Goal: Information Seeking & Learning: Learn about a topic

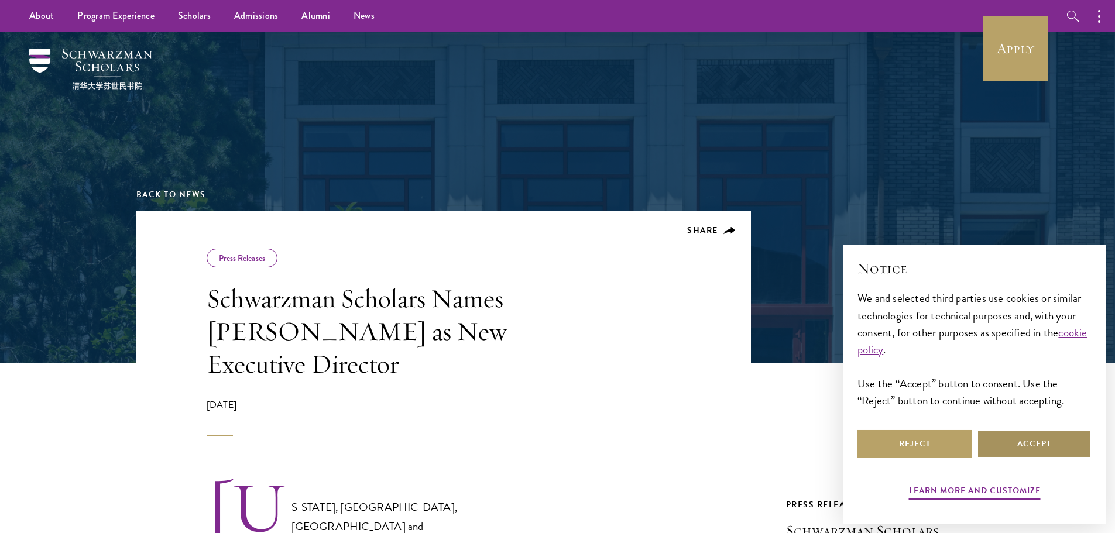
click at [1040, 451] on button "Accept" at bounding box center [1034, 444] width 115 height 28
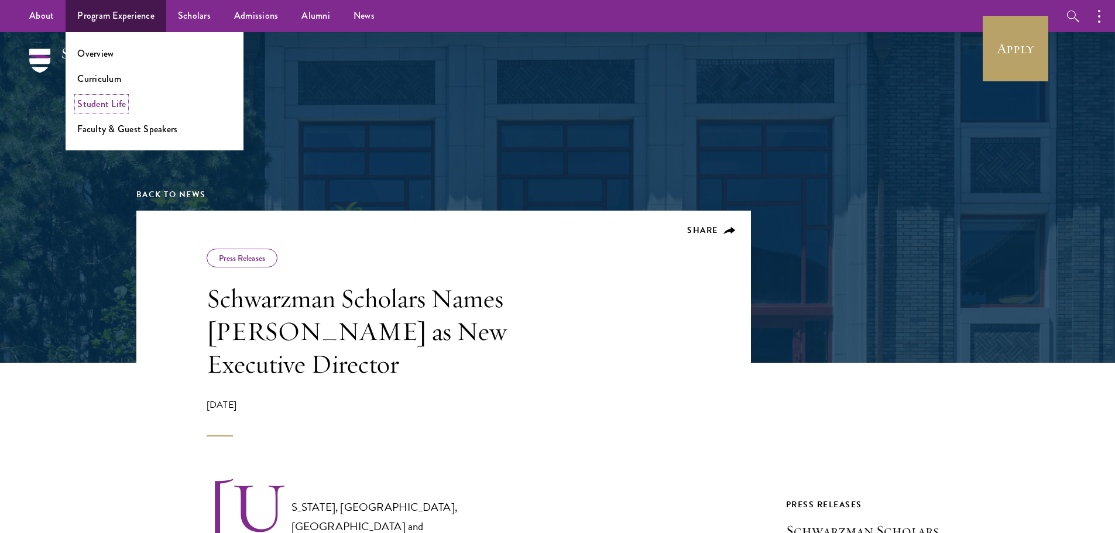
click at [105, 107] on link "Student Life" at bounding box center [101, 103] width 49 height 13
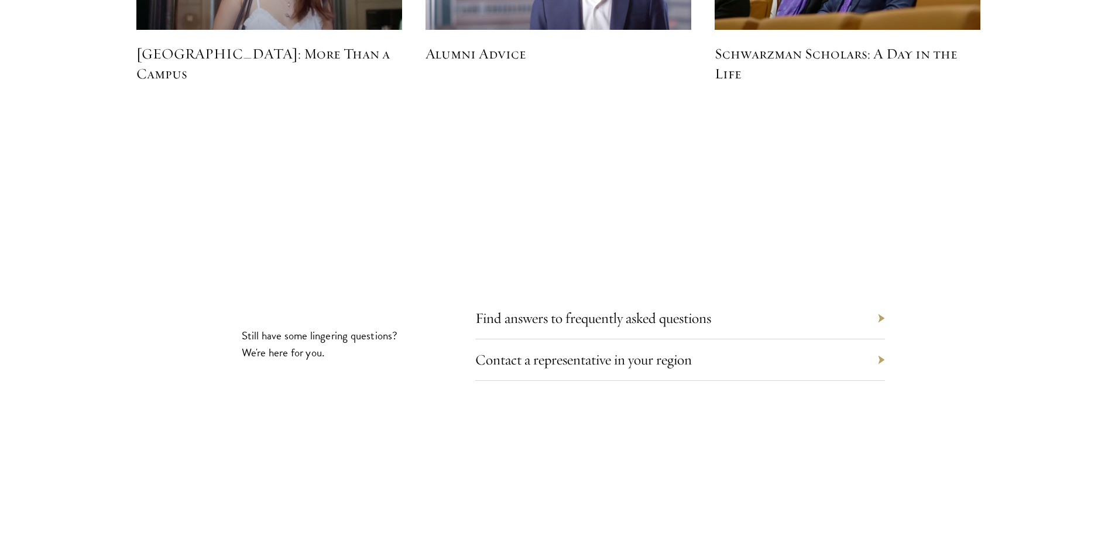
scroll to position [3864, 0]
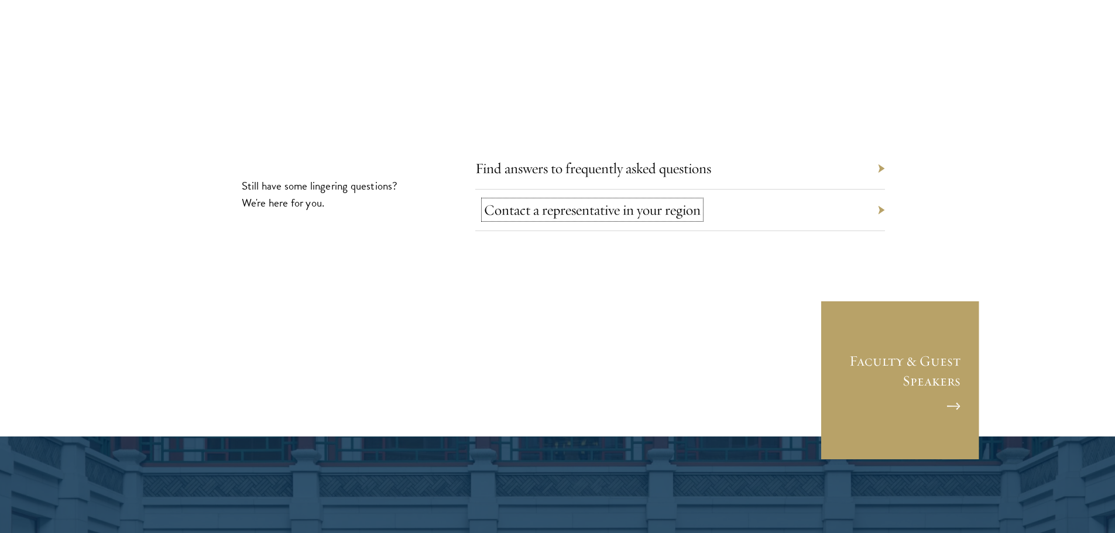
click at [611, 201] on link "Contact a representative in your region" at bounding box center [592, 210] width 217 height 18
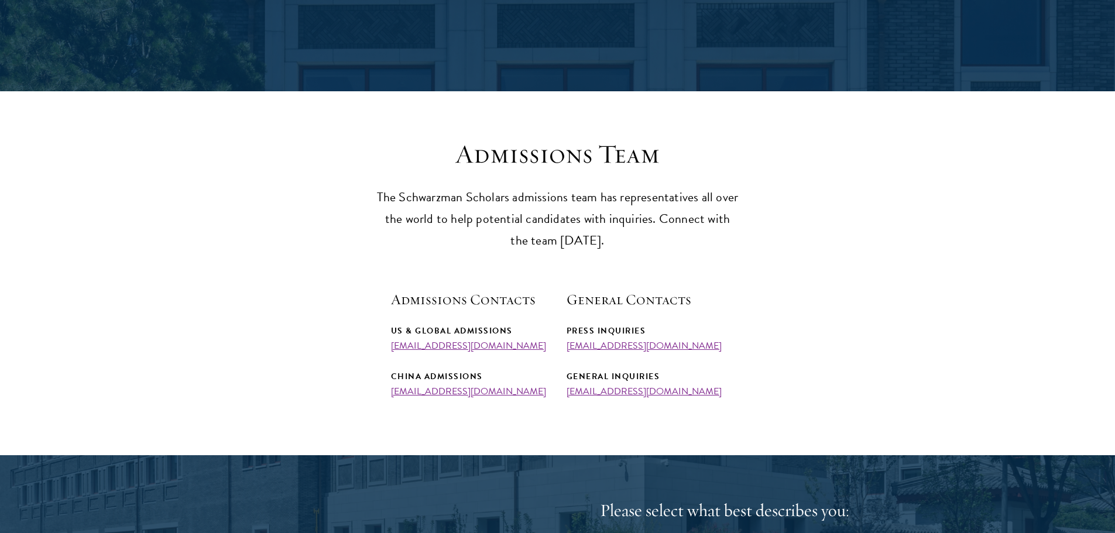
scroll to position [293, 0]
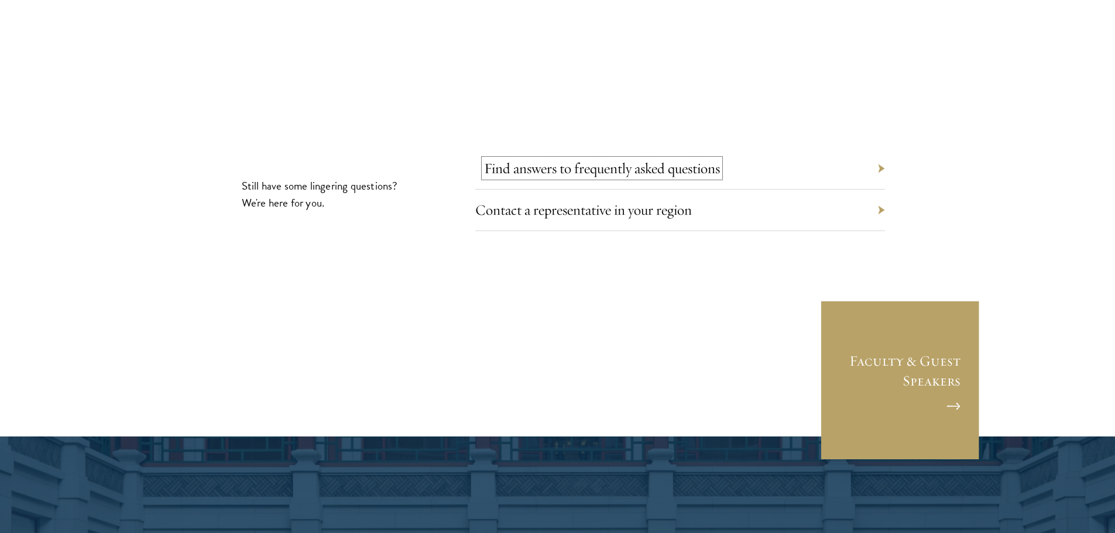
click at [622, 159] on link "Find answers to frequently asked questions" at bounding box center [602, 168] width 236 height 18
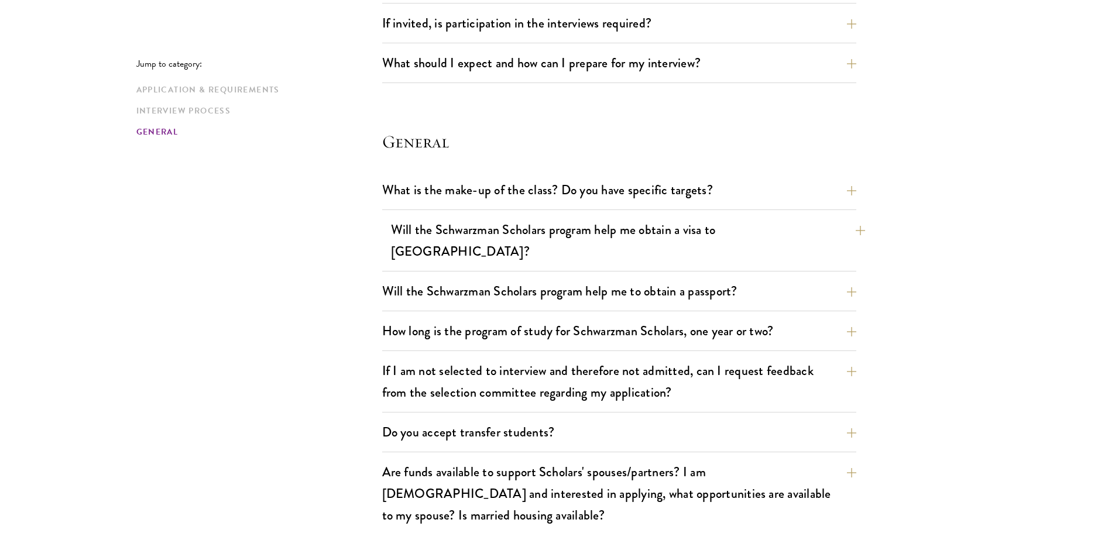
scroll to position [1698, 0]
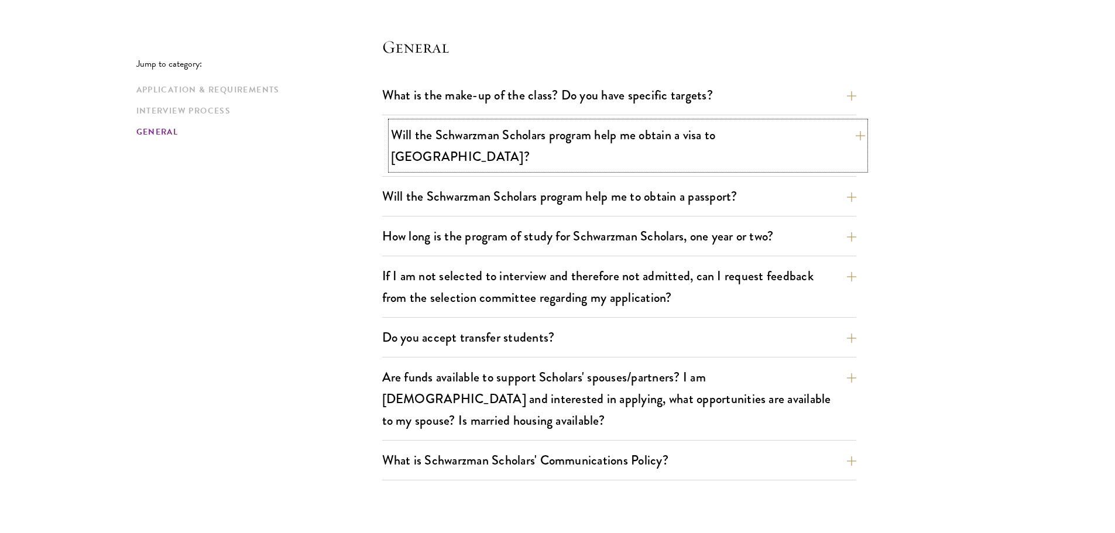
click at [645, 136] on button "Will the Schwarzman Scholars program help me obtain a visa to China?" at bounding box center [628, 146] width 474 height 48
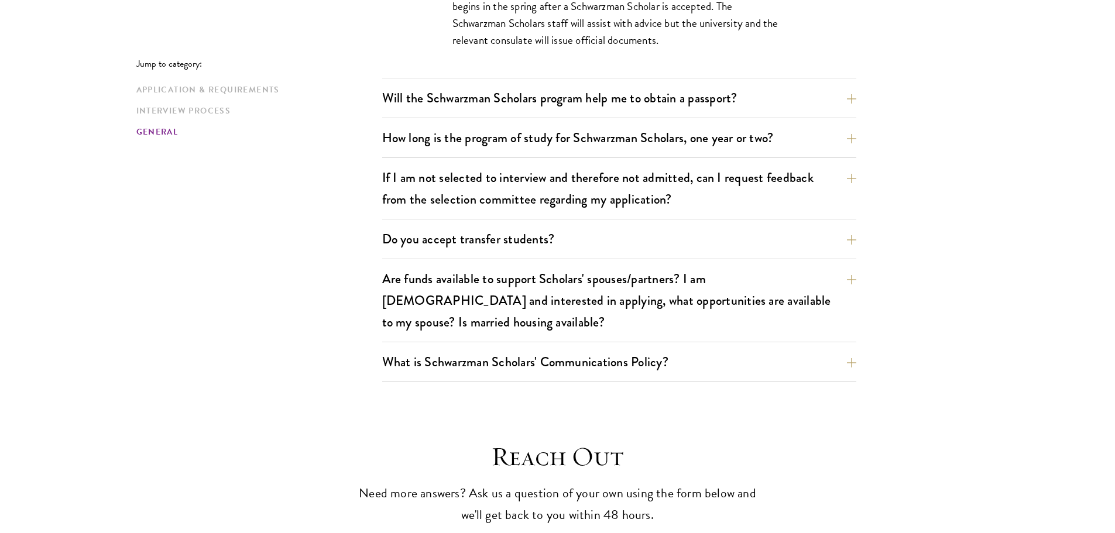
scroll to position [2166, 0]
